Goal: Task Accomplishment & Management: Use online tool/utility

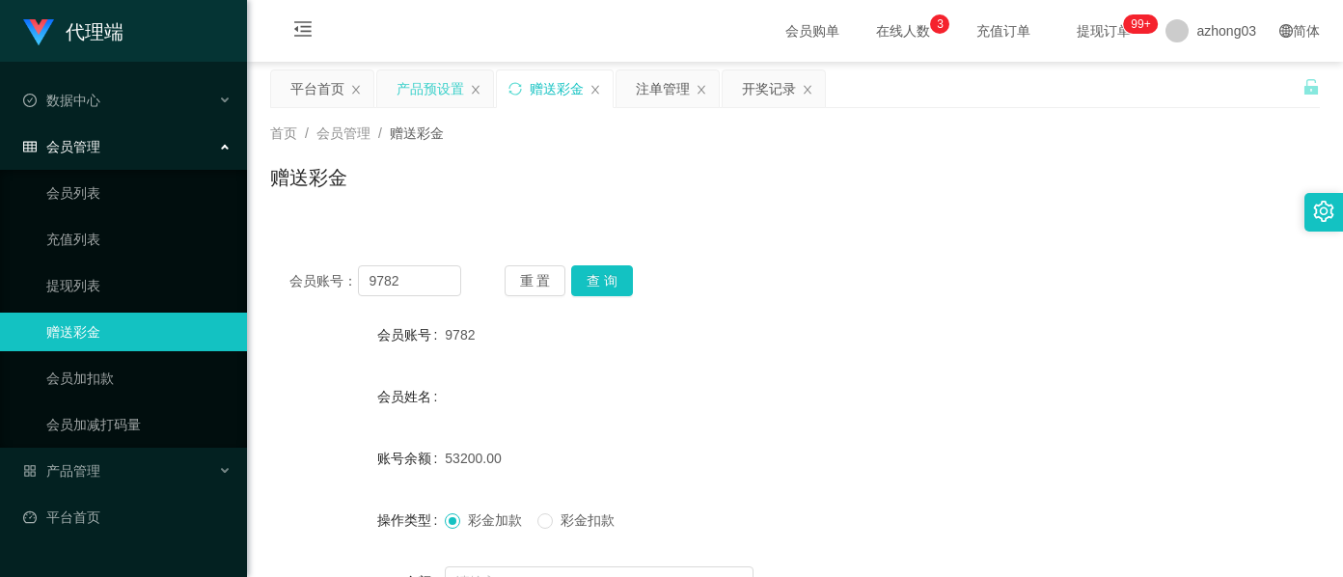
click at [434, 94] on div "产品预设置" at bounding box center [431, 88] width 68 height 37
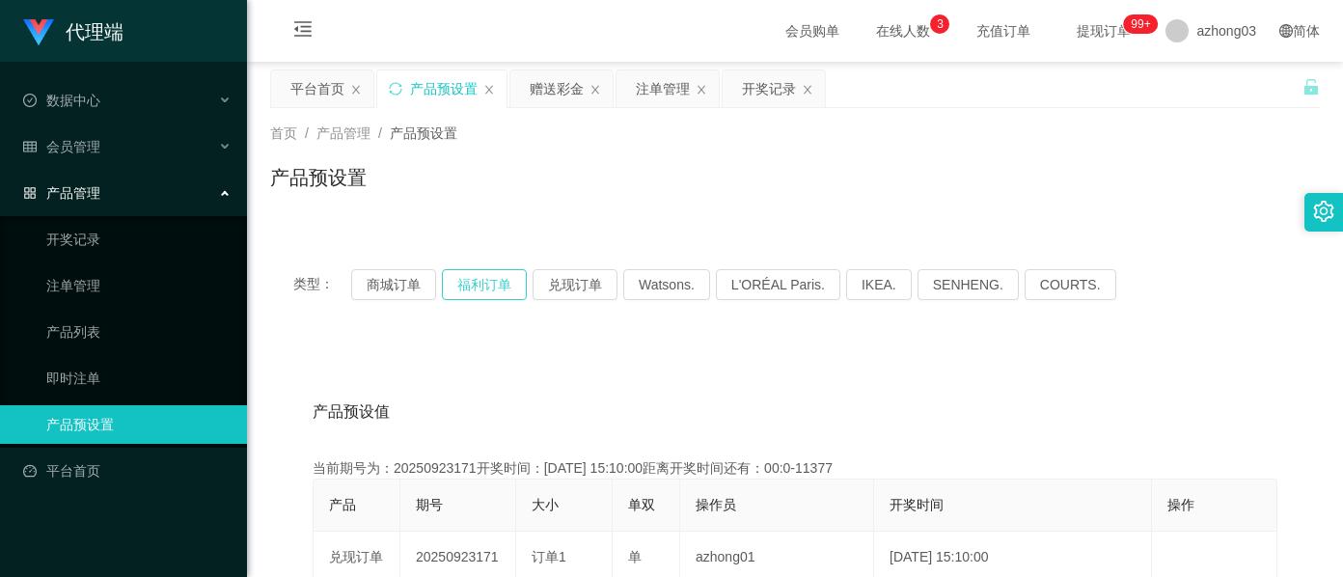
click at [492, 290] on button "福利订单" at bounding box center [484, 284] width 85 height 31
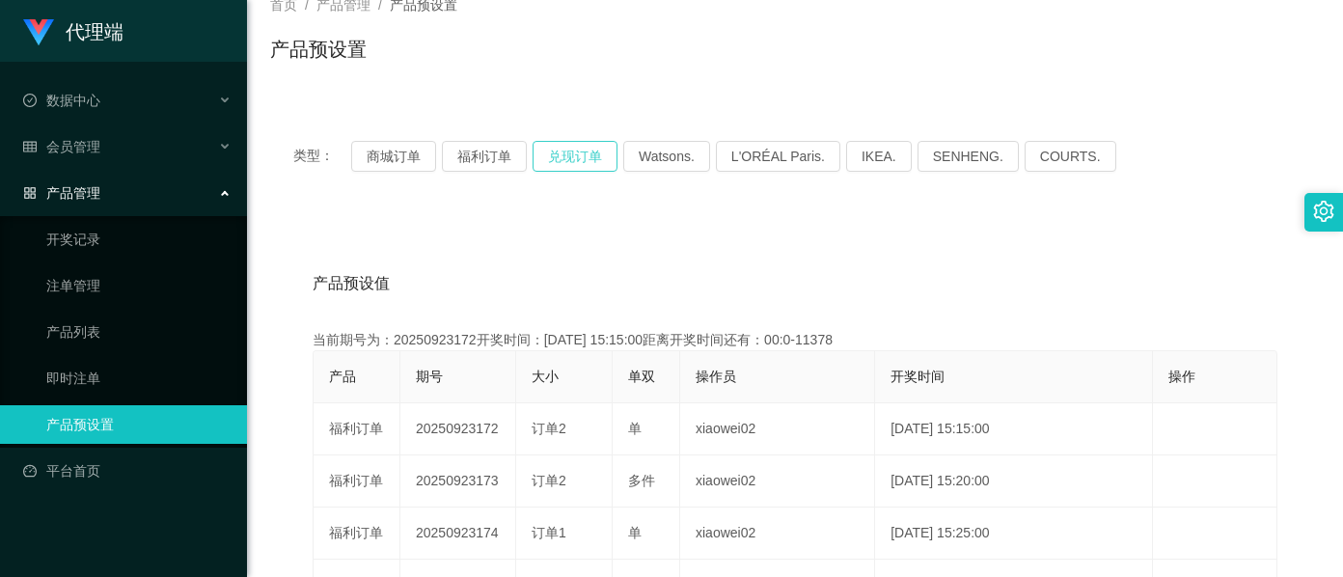
click at [577, 155] on button "兑现订单" at bounding box center [575, 156] width 85 height 31
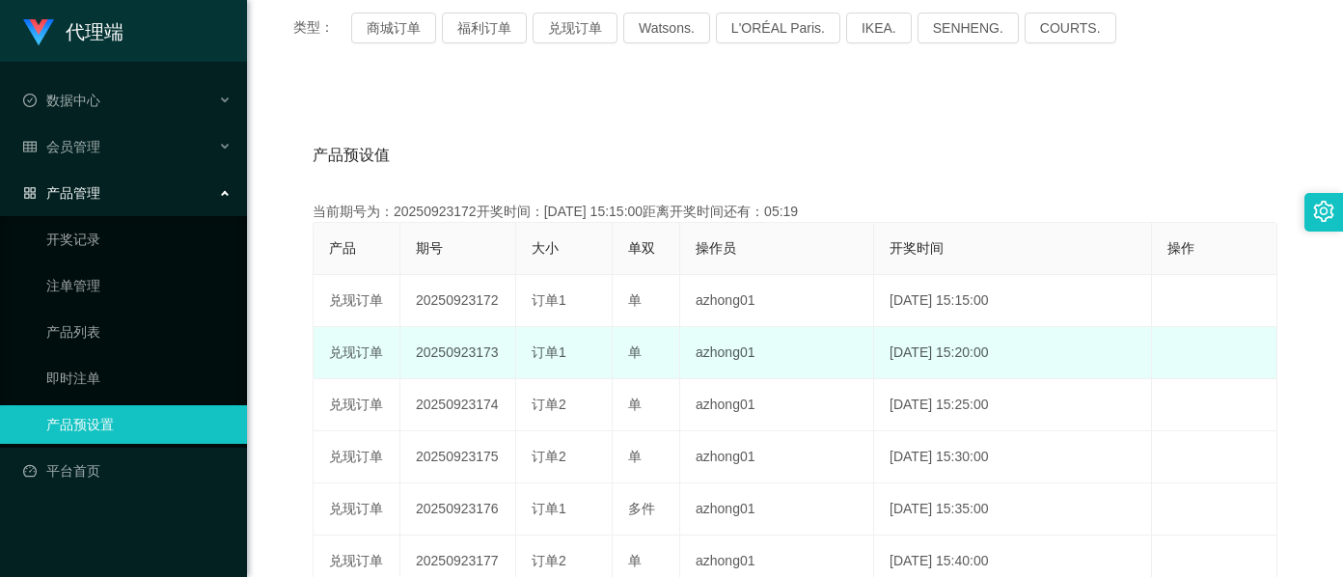
click at [460, 359] on td "20250923173" at bounding box center [458, 353] width 116 height 52
click at [460, 357] on td "20250923173" at bounding box center [458, 353] width 116 height 52
copy td "20250923173"
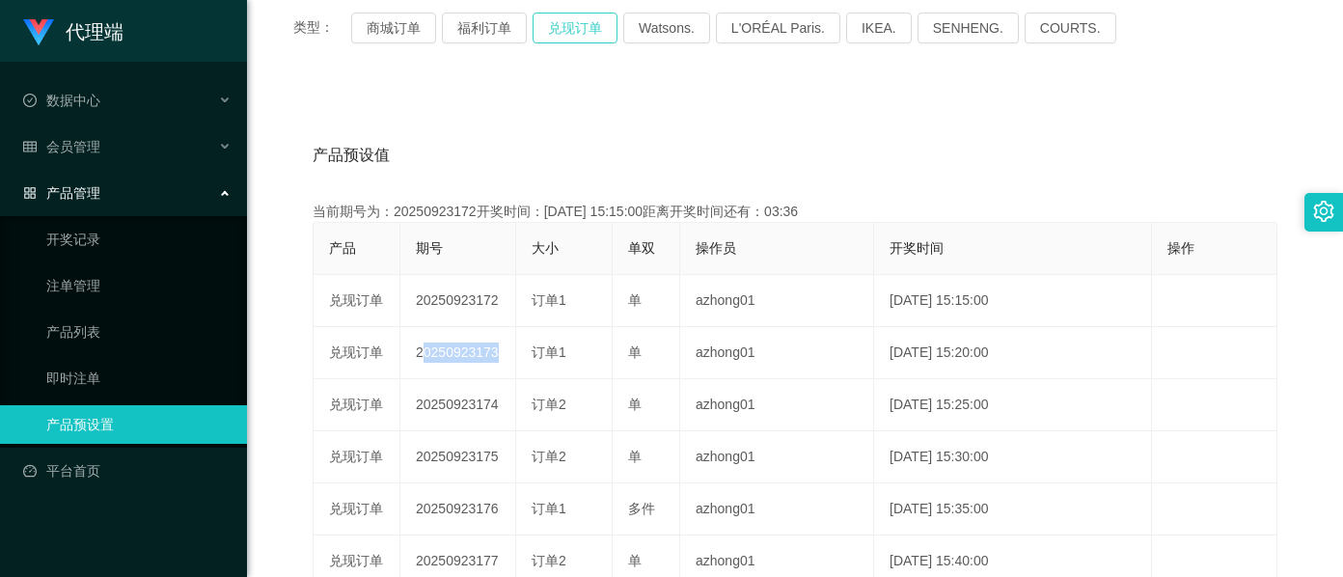
click at [549, 21] on button "兑现订单" at bounding box center [575, 28] width 85 height 31
click at [554, 28] on button "兑现订单" at bounding box center [575, 28] width 85 height 31
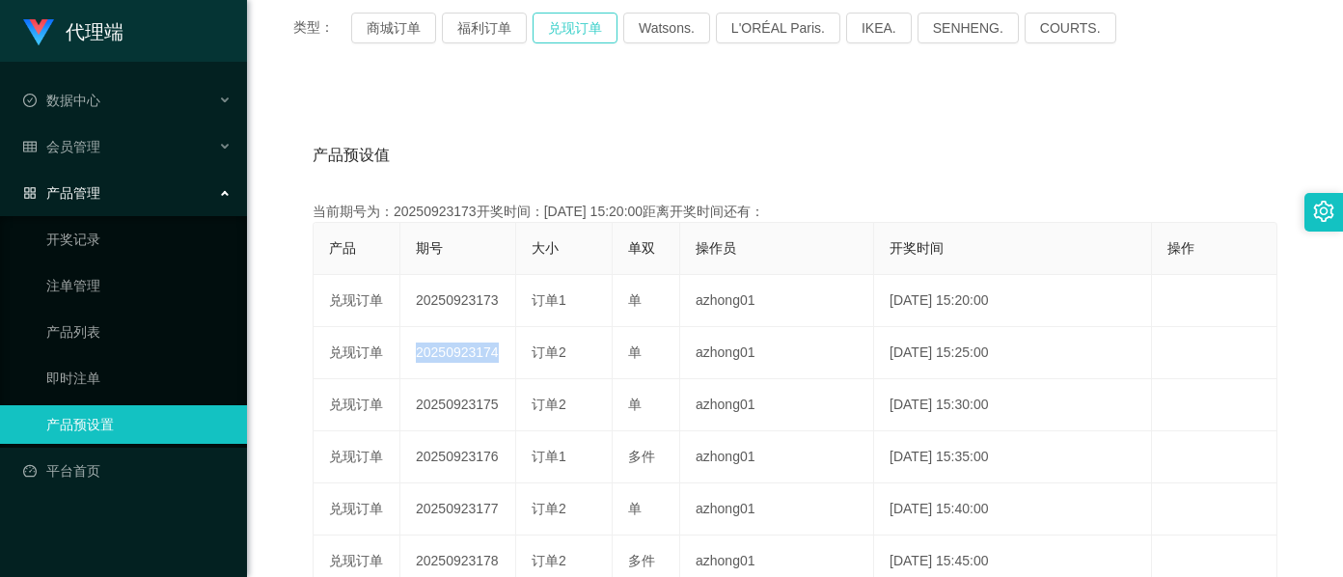
click at [554, 28] on button "兑现订单" at bounding box center [575, 28] width 85 height 31
click at [104, 152] on div "会员管理" at bounding box center [123, 146] width 247 height 39
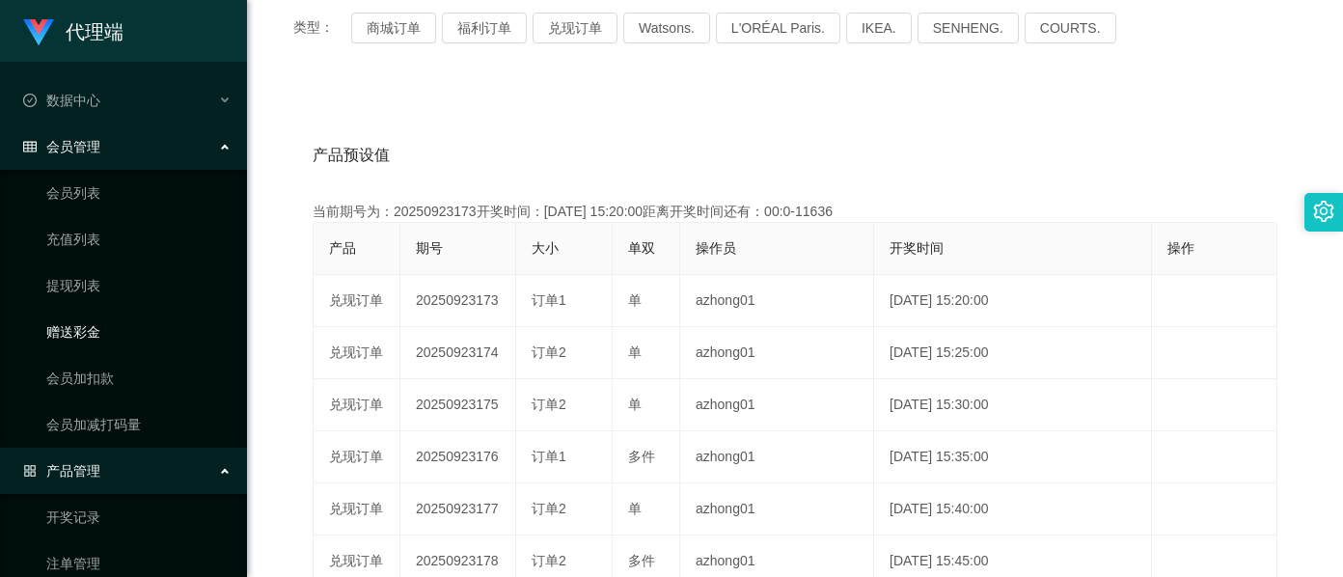
click at [97, 324] on link "赠送彩金" at bounding box center [138, 332] width 185 height 39
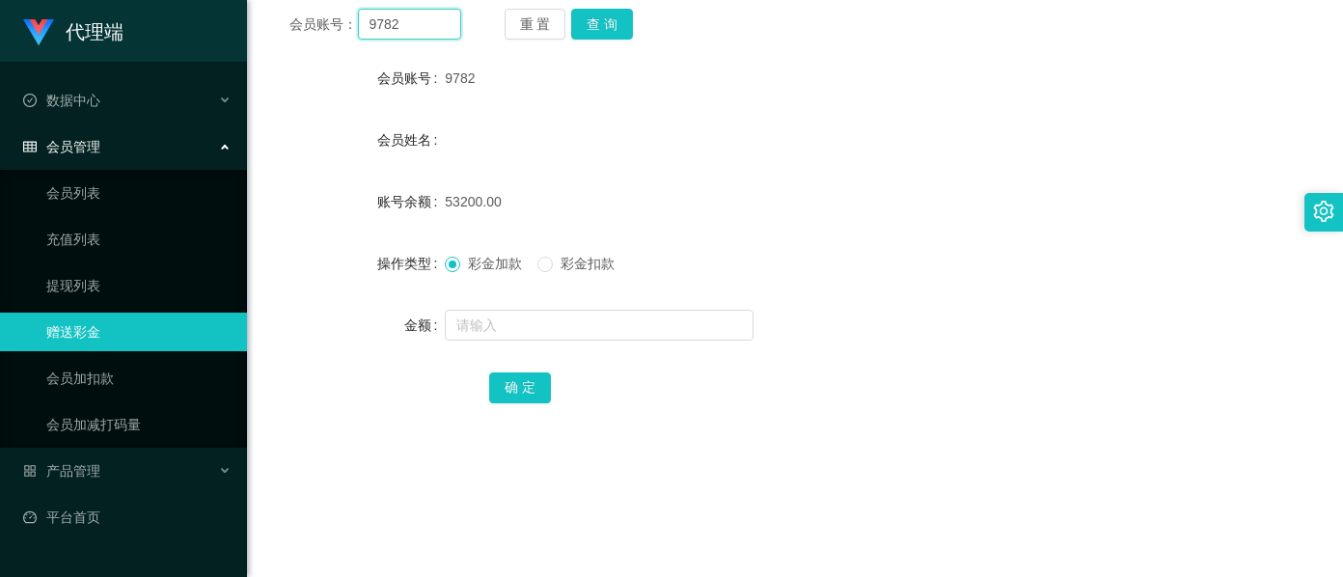
drag, startPoint x: 418, startPoint y: 25, endPoint x: 333, endPoint y: 37, distance: 85.7
click at [333, 37] on div "会员账号： 9782" at bounding box center [376, 24] width 172 height 31
click at [606, 23] on button "查 询" at bounding box center [602, 24] width 62 height 31
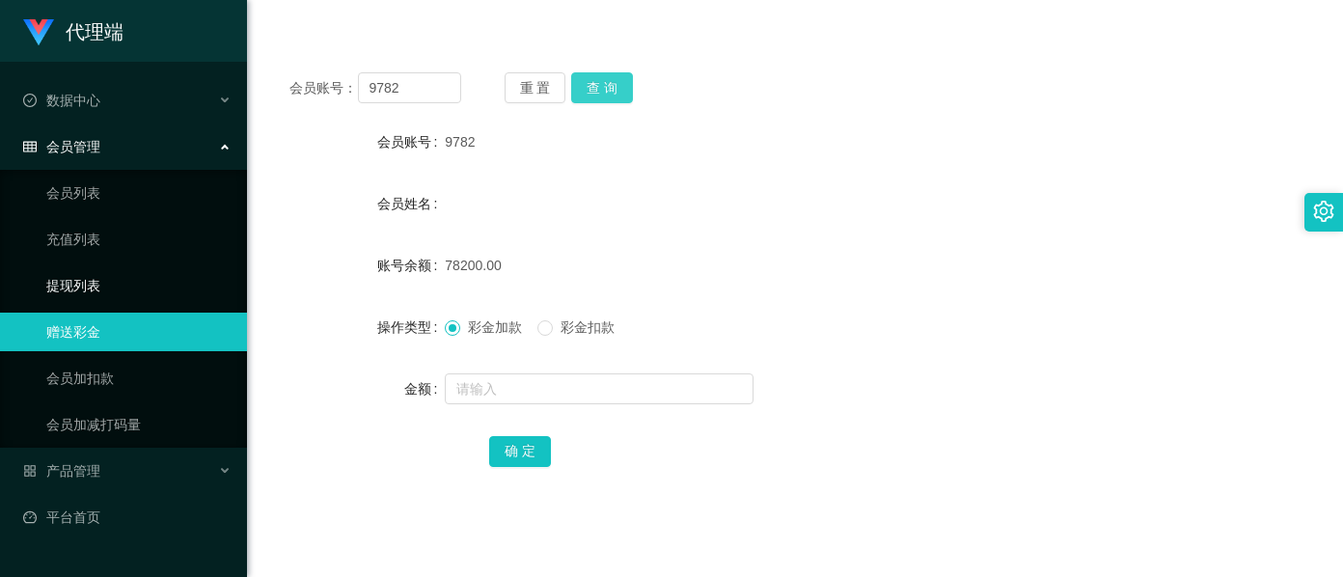
scroll to position [128, 0]
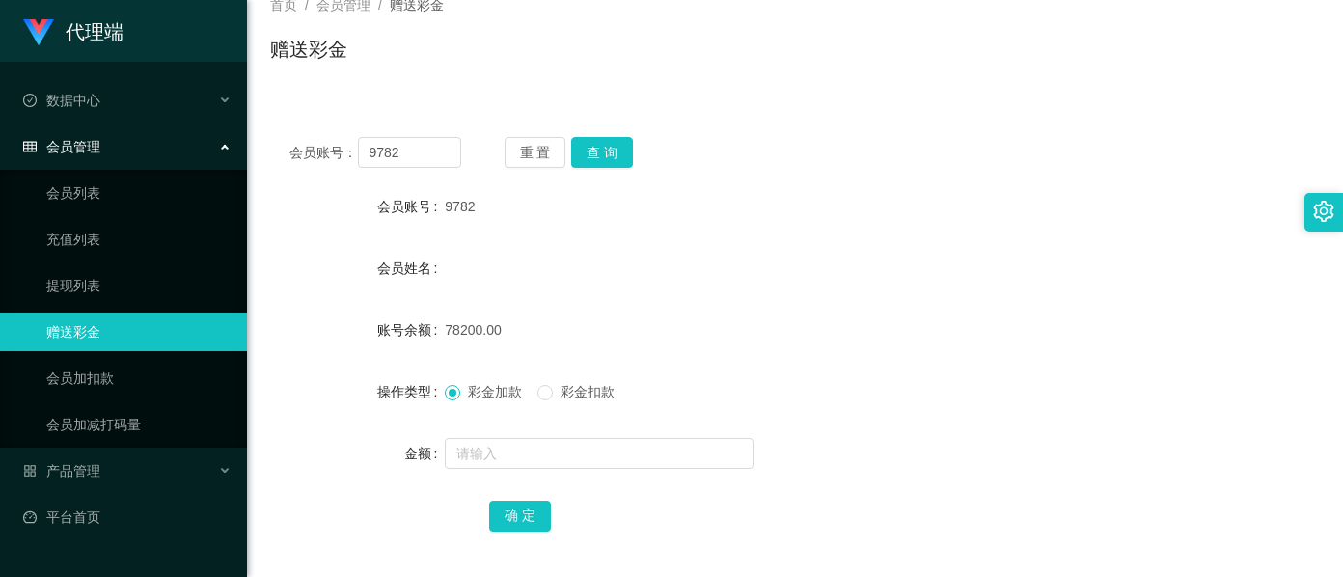
click at [127, 148] on div "会员管理" at bounding box center [123, 146] width 247 height 39
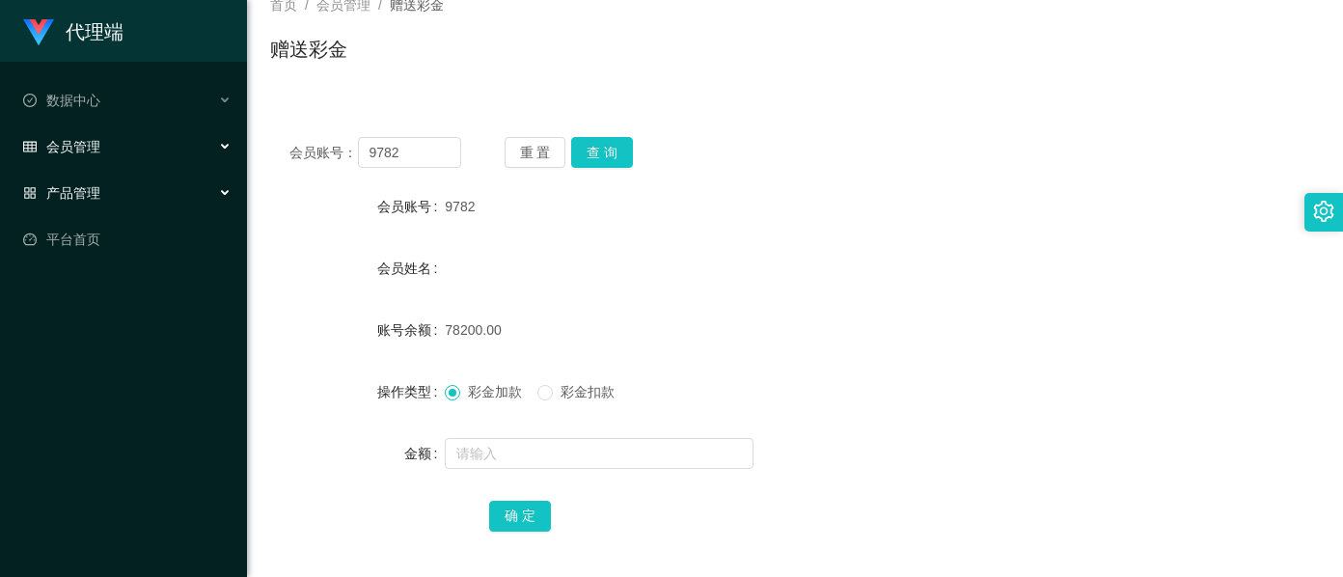
click at [109, 190] on div "产品管理" at bounding box center [123, 193] width 247 height 39
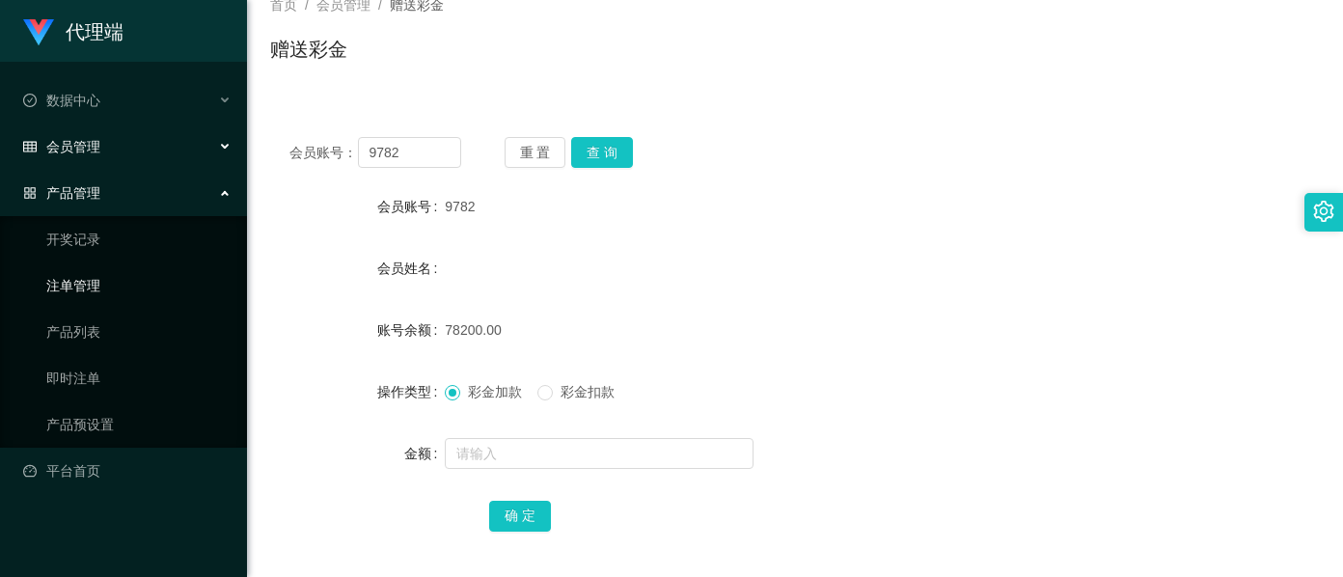
click at [106, 286] on link "注单管理" at bounding box center [138, 285] width 185 height 39
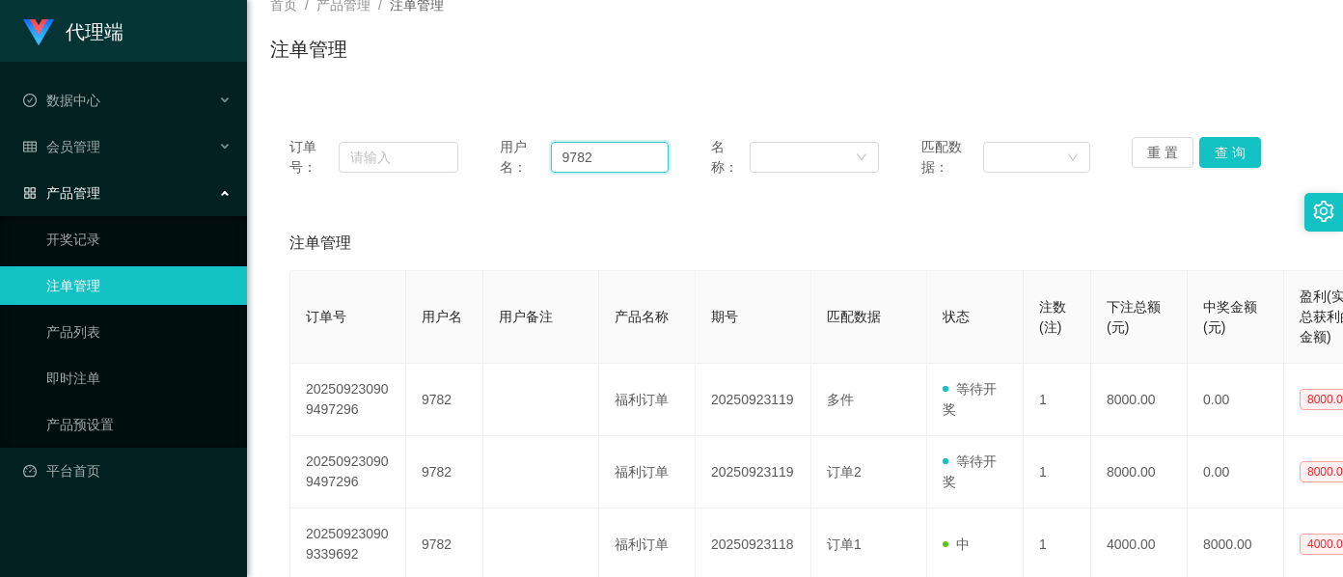
drag, startPoint x: 599, startPoint y: 155, endPoint x: 475, endPoint y: 160, distance: 124.6
click at [475, 160] on div "订单号： 用户名： 9782 名称： 匹配数据： 重 置 查 询" at bounding box center [795, 157] width 1011 height 41
click at [1187, 152] on div "重 置 查 询" at bounding box center [1216, 157] width 169 height 41
click at [1202, 155] on button "查 询" at bounding box center [1231, 152] width 62 height 31
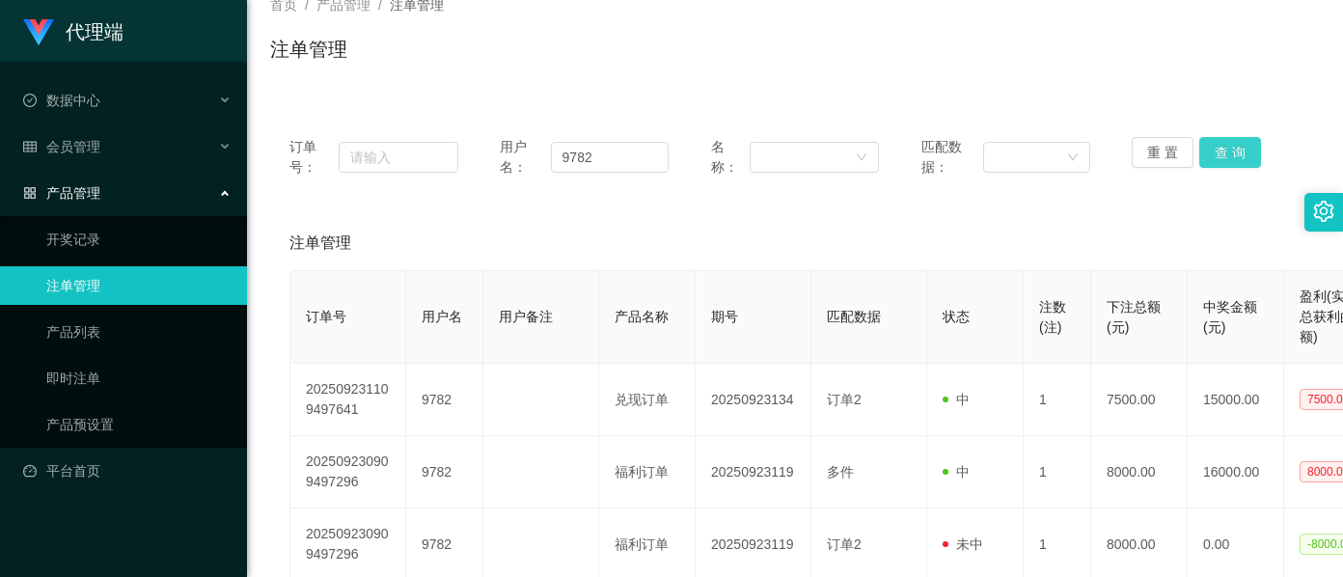
click at [1233, 155] on button "查 询" at bounding box center [1231, 152] width 62 height 31
click at [1225, 160] on button "查 询" at bounding box center [1231, 152] width 62 height 31
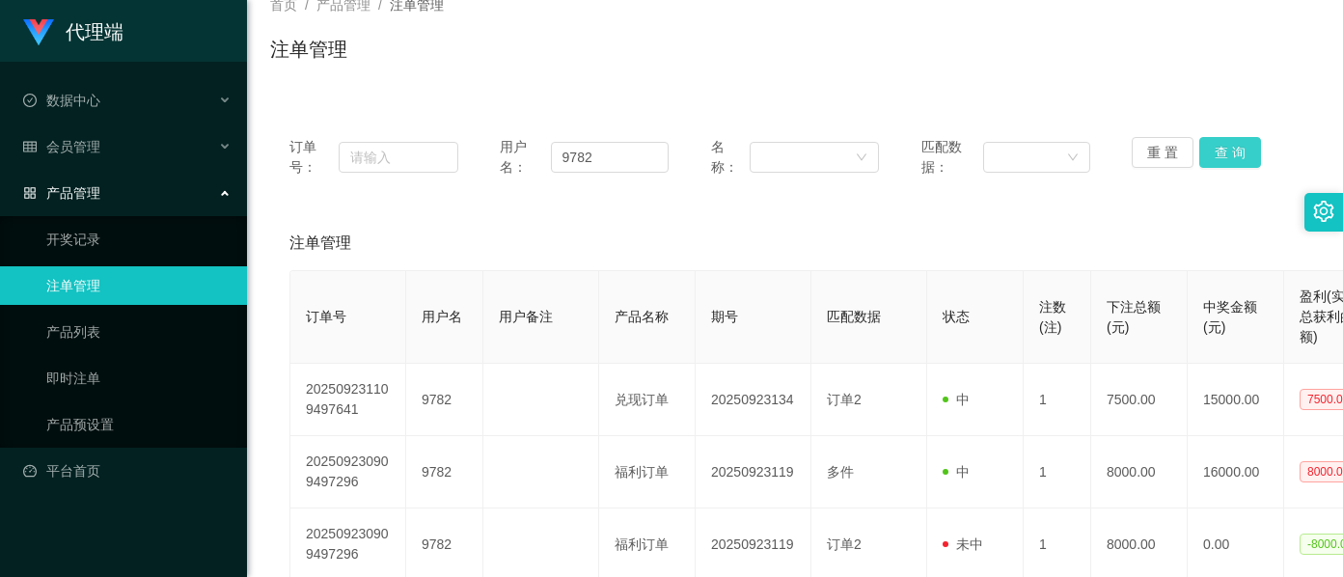
click at [1225, 160] on button "查 询" at bounding box center [1231, 152] width 62 height 31
click at [1225, 160] on div "重 置 查 询" at bounding box center [1216, 157] width 169 height 41
click at [1225, 160] on button "查 询" at bounding box center [1231, 152] width 62 height 31
click at [1225, 160] on div "重 置 查 询" at bounding box center [1216, 157] width 169 height 41
click at [1225, 160] on button "查 询" at bounding box center [1231, 152] width 62 height 31
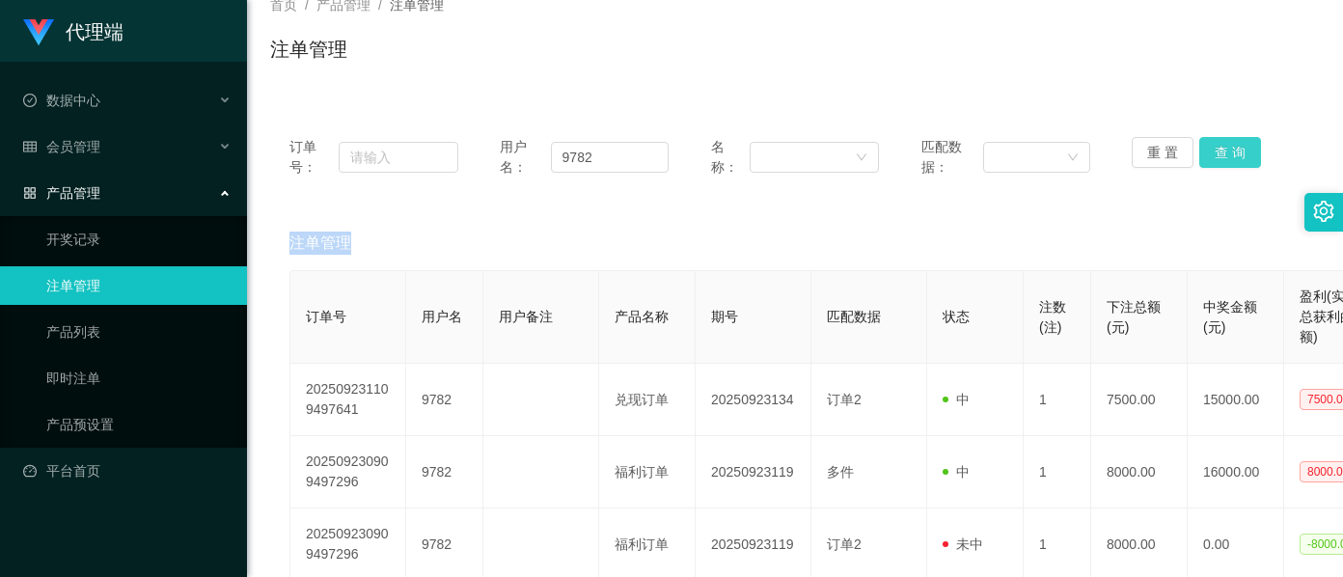
click at [1225, 160] on div "重 置 查 询" at bounding box center [1216, 157] width 169 height 41
click at [1225, 160] on button "查 询" at bounding box center [1231, 152] width 62 height 31
click at [1225, 160] on div "重 置 查 询" at bounding box center [1216, 157] width 169 height 41
click at [1225, 160] on button "查 询" at bounding box center [1231, 152] width 62 height 31
click at [1225, 160] on div "重 置 查 询" at bounding box center [1216, 157] width 169 height 41
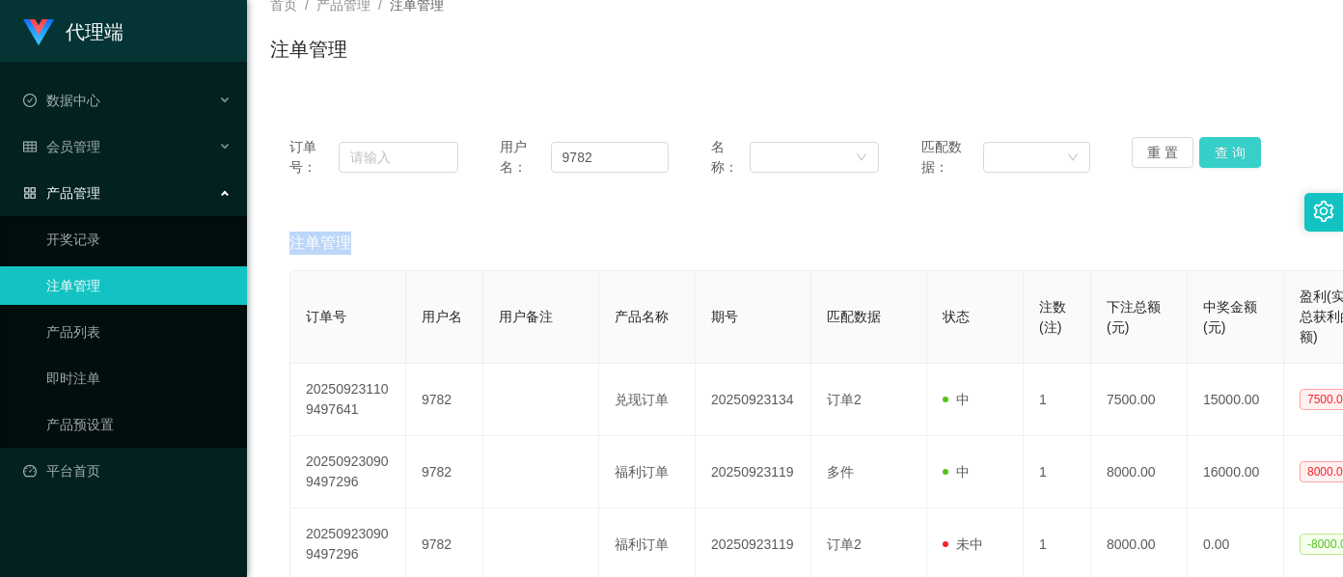
click at [1225, 160] on button "查 询" at bounding box center [1231, 152] width 62 height 31
click at [1225, 160] on div "重 置 查 询" at bounding box center [1216, 157] width 169 height 41
click at [1225, 160] on button "查 询" at bounding box center [1231, 152] width 62 height 31
click at [1225, 160] on div "重 置 查 询" at bounding box center [1216, 157] width 169 height 41
click at [1212, 163] on button "查 询" at bounding box center [1231, 152] width 62 height 31
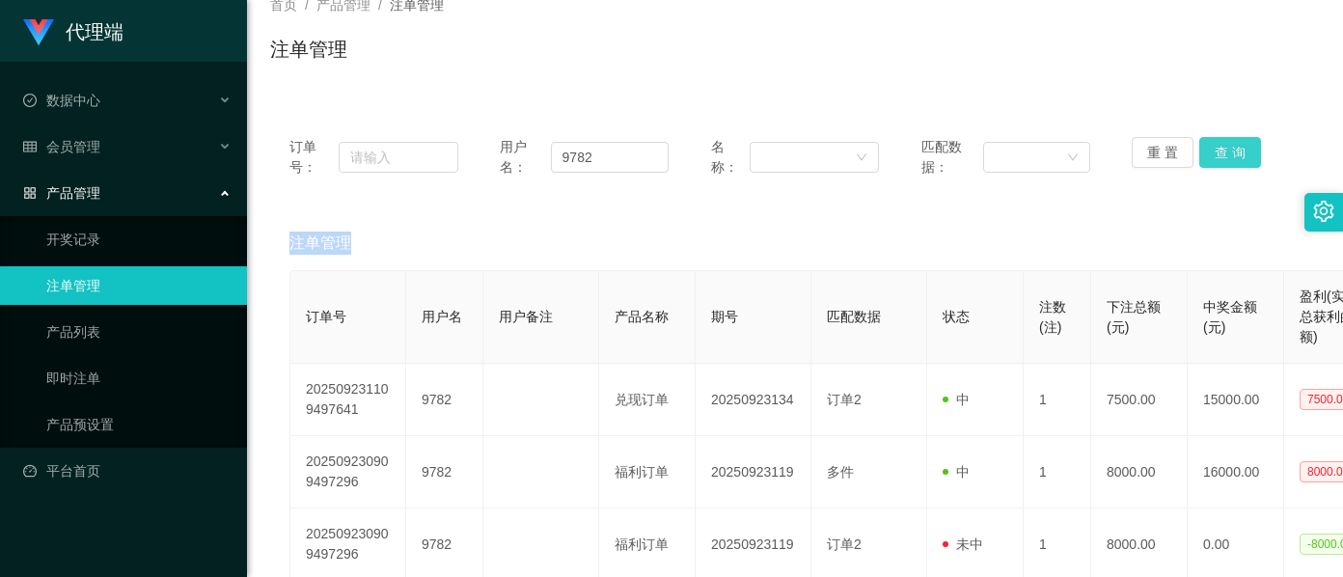
click at [1212, 163] on button "查 询" at bounding box center [1231, 152] width 62 height 31
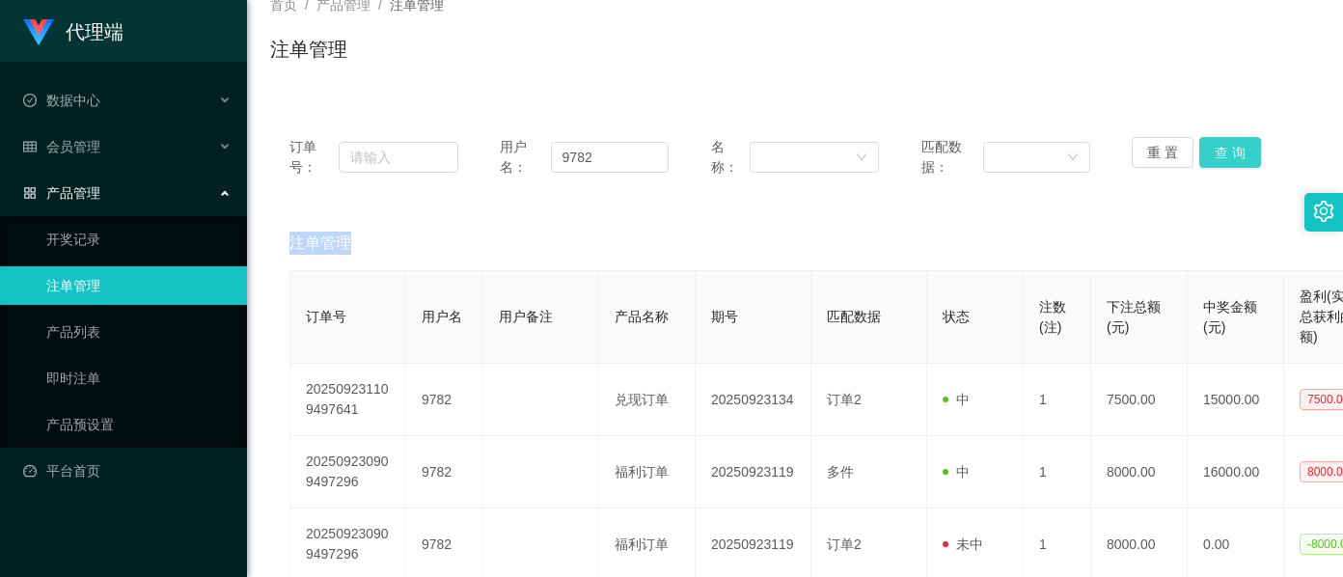
click at [1212, 163] on button "查 询" at bounding box center [1231, 152] width 62 height 31
drag, startPoint x: 599, startPoint y: 154, endPoint x: 513, endPoint y: 159, distance: 86.0
click at [513, 159] on div "用户名： 9782" at bounding box center [584, 157] width 169 height 41
click at [695, 100] on div "订单号： 用户名： 9782 名称： 匹配数据： 重 置 查 询 注单管理 订单号 用户名 用户备注 产品名称 期号 匹配数据 状态 注数(注) 下注总额(元…" at bounding box center [795, 477] width 1050 height 765
